Goal: Task Accomplishment & Management: Use online tool/utility

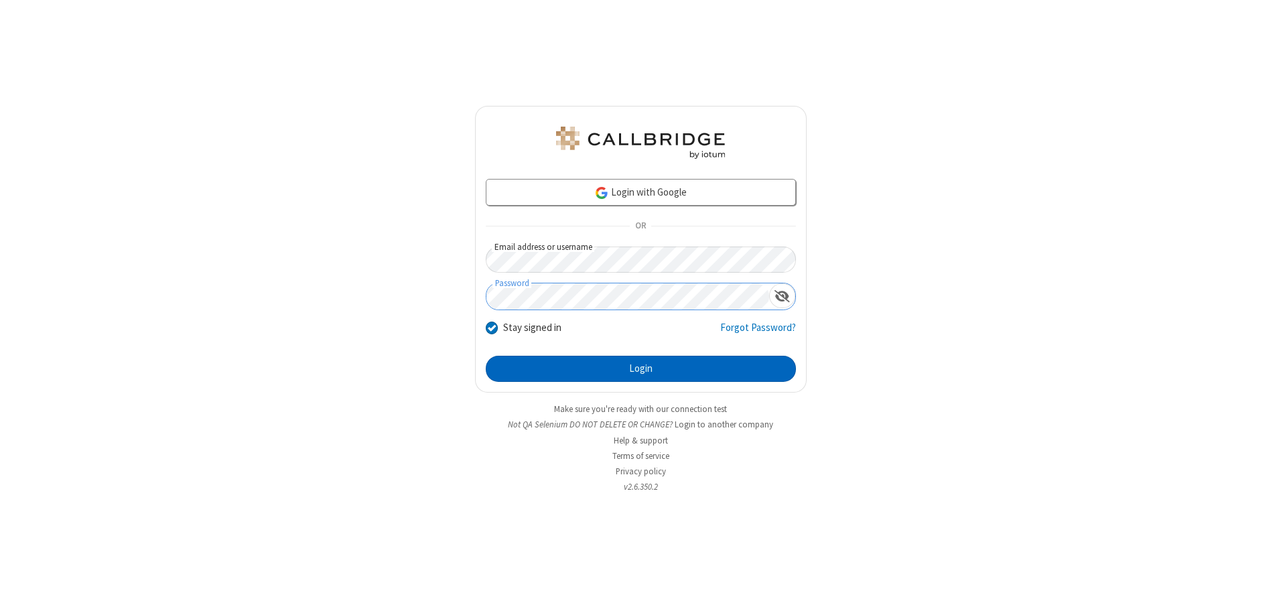
click at [640, 368] on button "Login" at bounding box center [641, 369] width 310 height 27
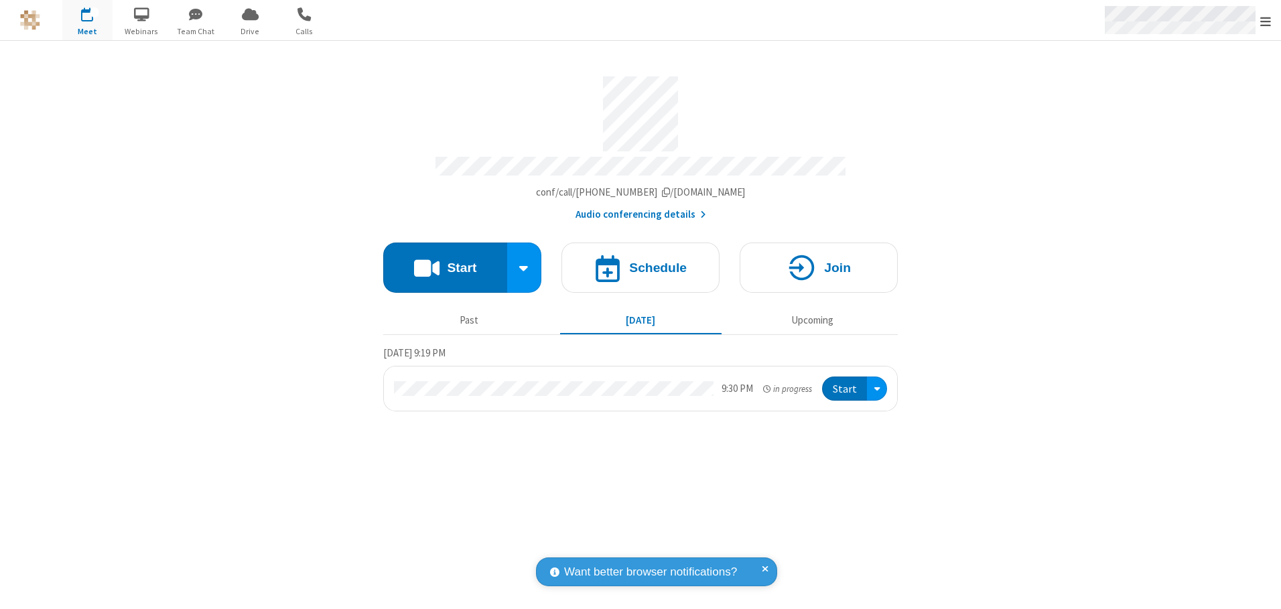
click at [1265, 21] on span "Open menu" at bounding box center [1265, 21] width 11 height 13
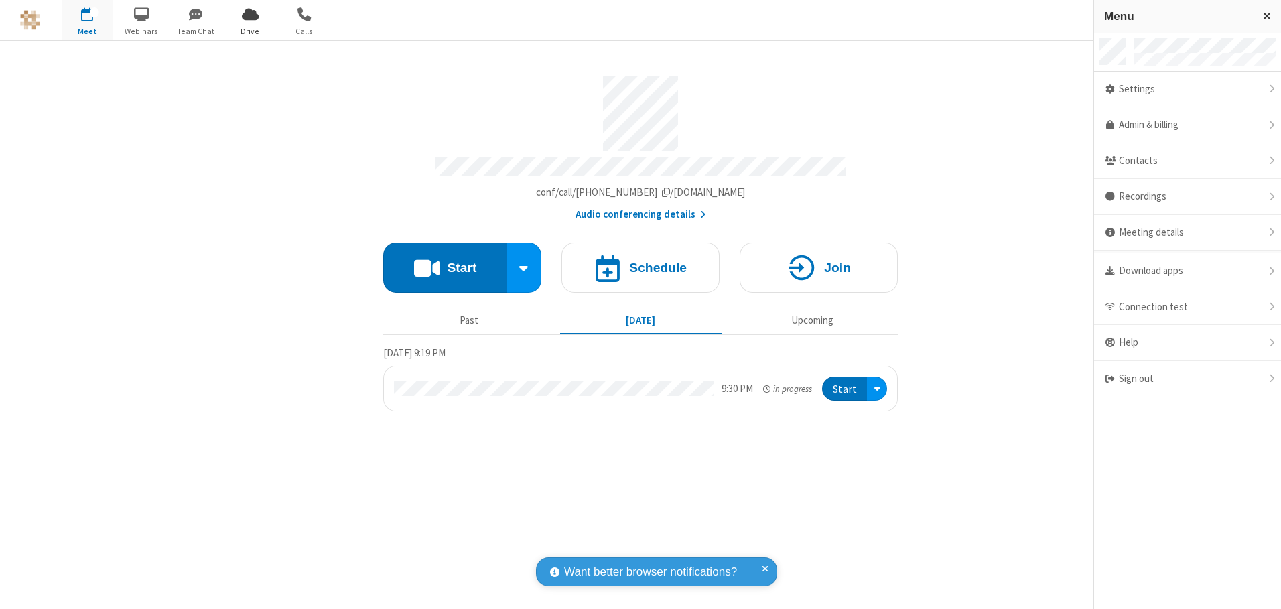
click at [250, 31] on span "Drive" at bounding box center [250, 31] width 50 height 12
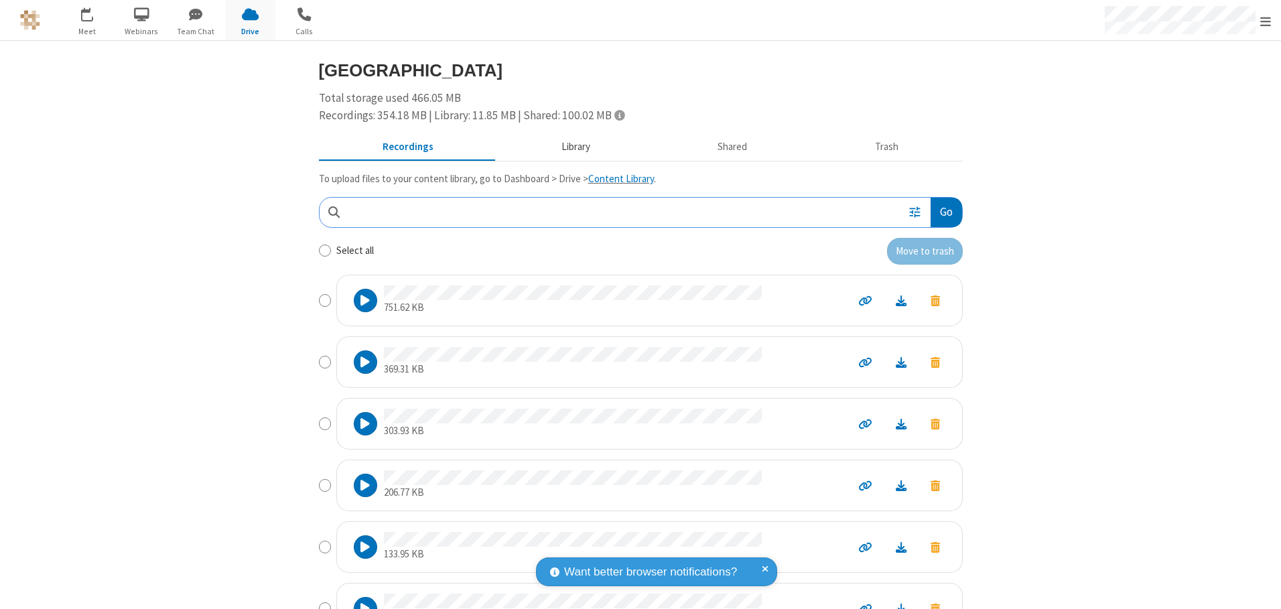
click at [569, 147] on button "Library" at bounding box center [575, 147] width 157 height 25
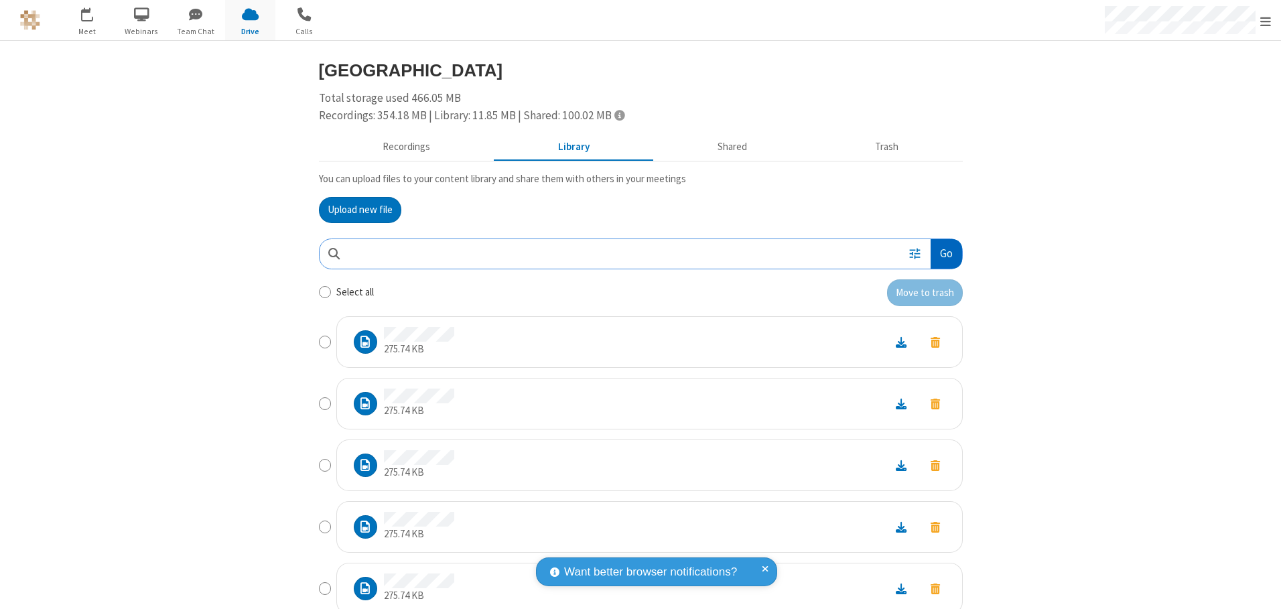
click at [940, 253] on button "Go" at bounding box center [945, 254] width 31 height 30
click at [354, 210] on button "Upload new file" at bounding box center [360, 210] width 82 height 27
